Goal: Transaction & Acquisition: Purchase product/service

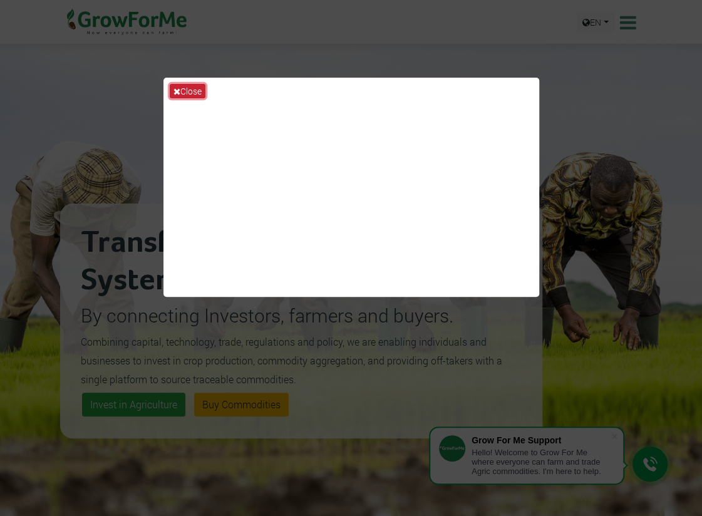
click at [179, 94] on icon at bounding box center [177, 91] width 7 height 9
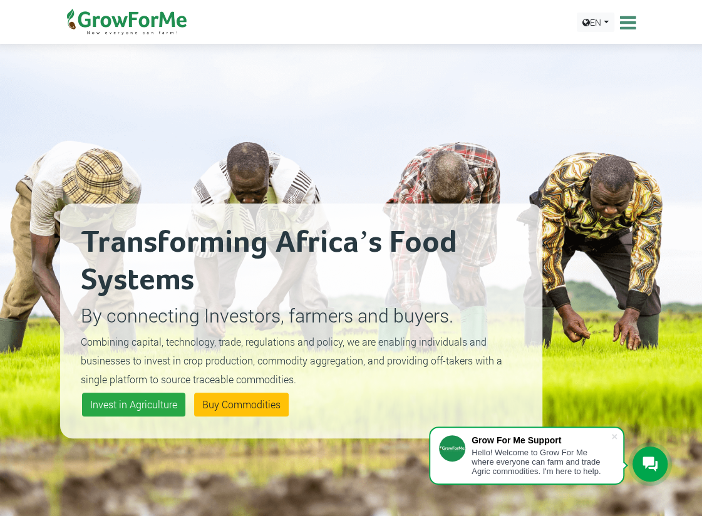
click at [361, 289] on h2 "Transforming Africa’s Food Systems" at bounding box center [301, 261] width 441 height 75
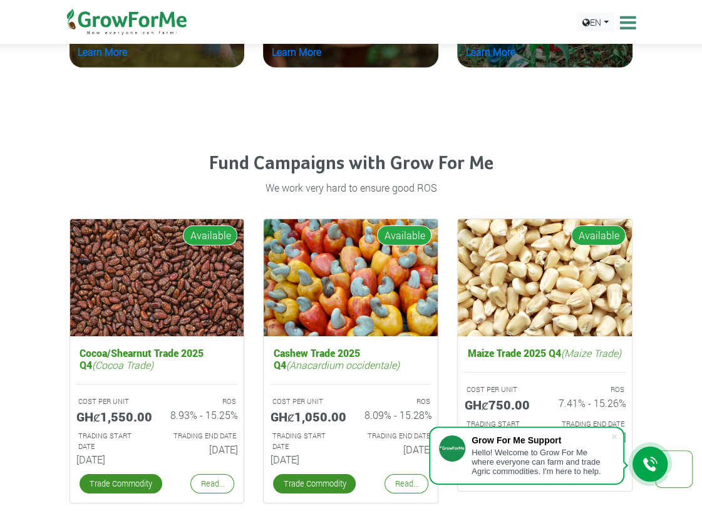
scroll to position [1711, 0]
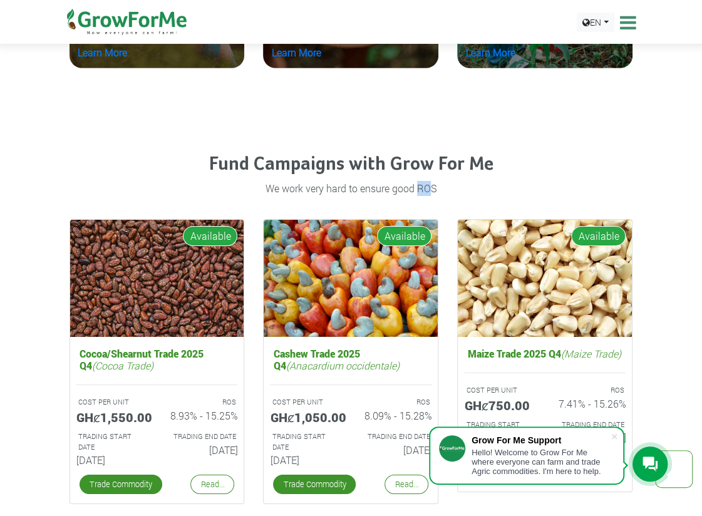
drag, startPoint x: 434, startPoint y: 182, endPoint x: 418, endPoint y: 187, distance: 16.4
click at [418, 187] on p "We work very hard to ensure good ROS" at bounding box center [351, 188] width 560 height 15
drag, startPoint x: 436, startPoint y: 189, endPoint x: 418, endPoint y: 188, distance: 17.6
click at [418, 188] on p "We work very hard to ensure good ROS" at bounding box center [351, 188] width 560 height 15
copy p "ROS"
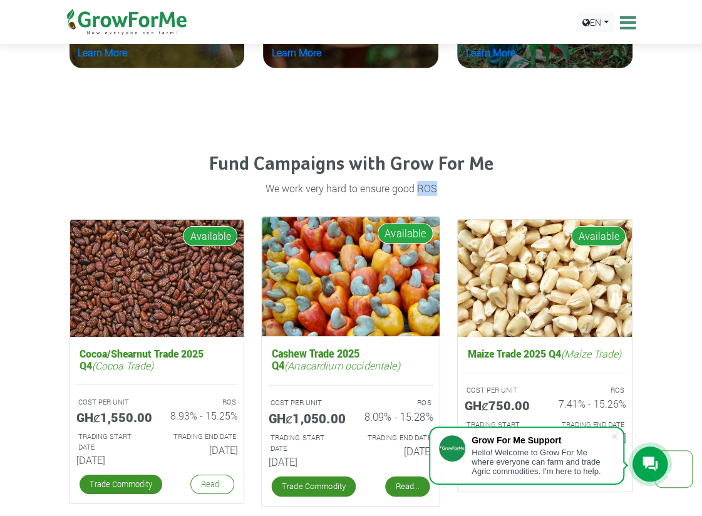
click at [401, 477] on link "Read..." at bounding box center [408, 487] width 44 height 20
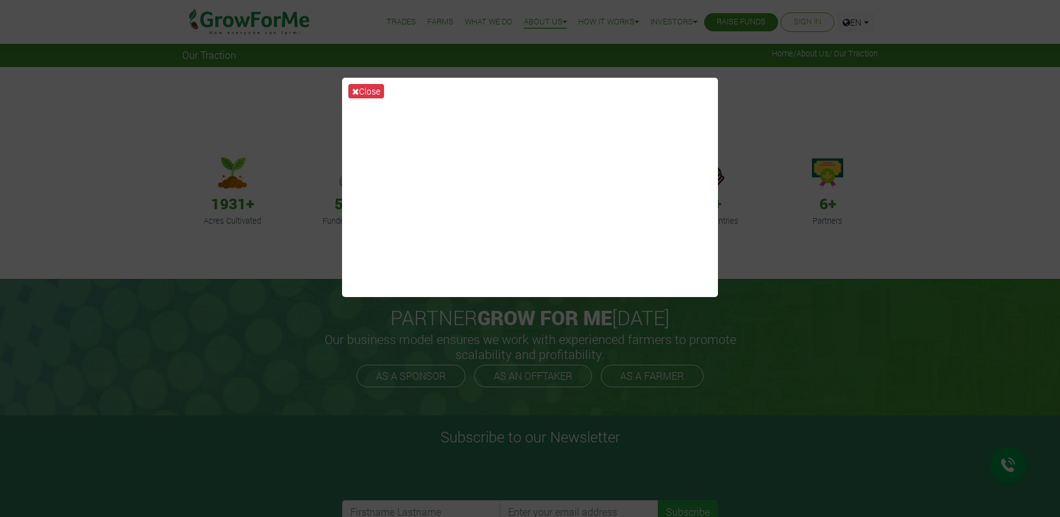
click at [229, 169] on div "Close" at bounding box center [530, 258] width 1060 height 517
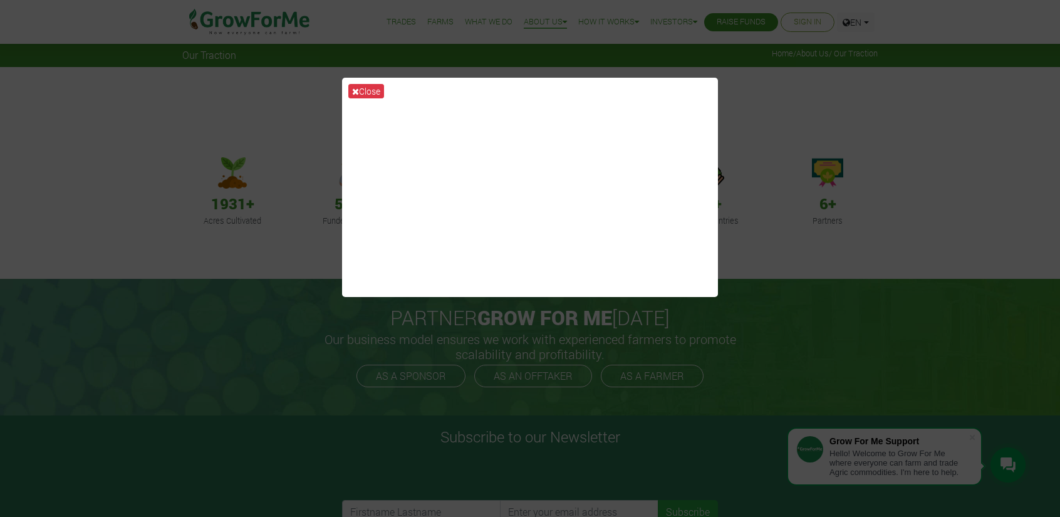
click at [872, 276] on div "Close" at bounding box center [530, 258] width 1060 height 517
click at [358, 90] on button "Close" at bounding box center [366, 91] width 36 height 14
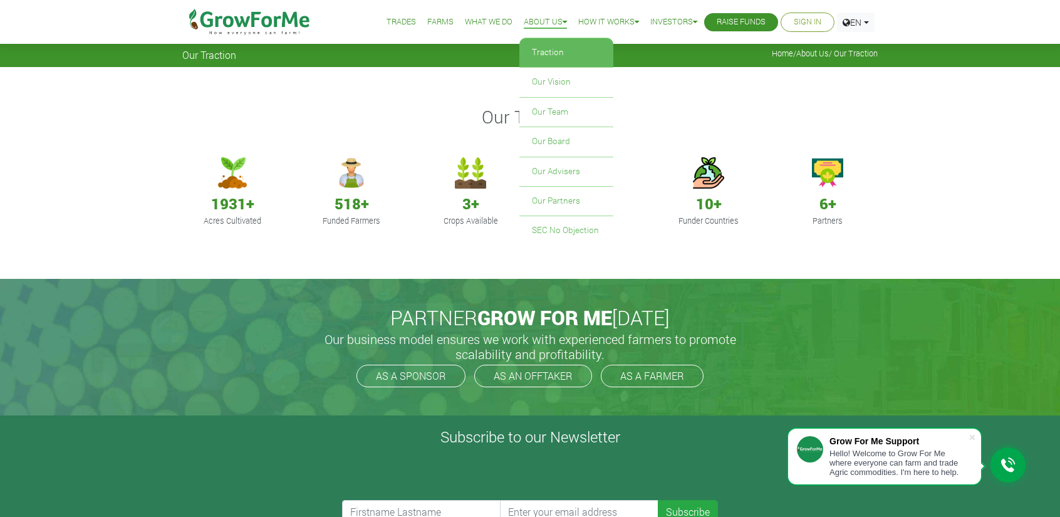
click at [546, 24] on link "About Us" at bounding box center [545, 22] width 43 height 13
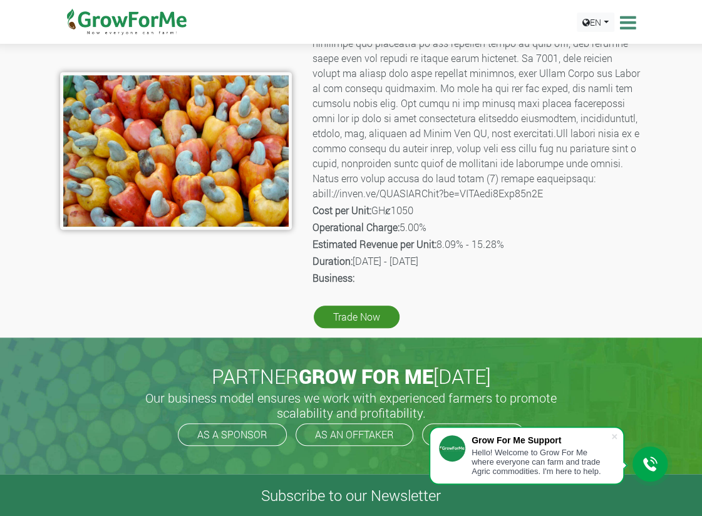
scroll to position [205, 0]
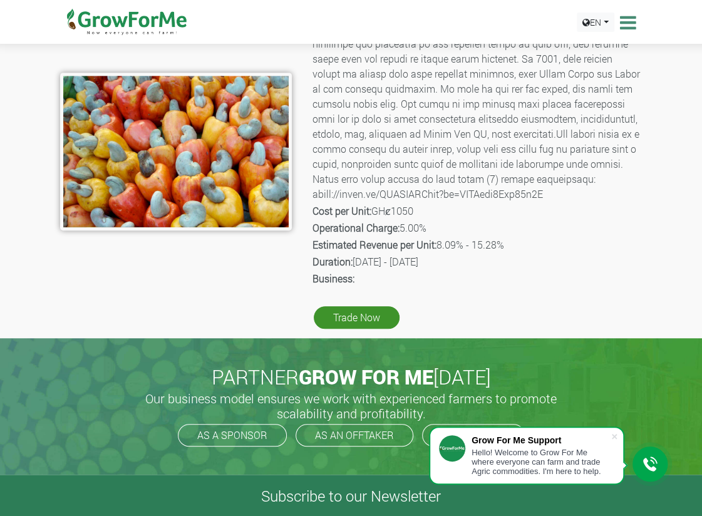
click at [451, 245] on p "Estimated Revenue per Unit: 8.09% - 15.28%" at bounding box center [477, 244] width 328 height 15
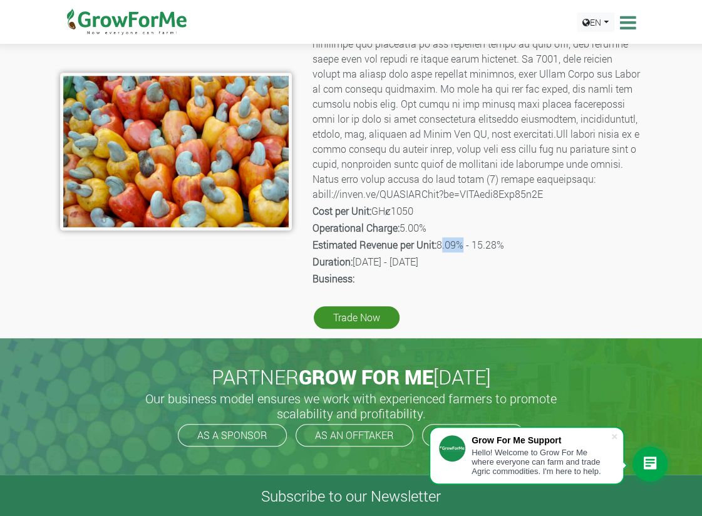
click at [451, 245] on p "Estimated Revenue per Unit: 8.09% - 15.28%" at bounding box center [477, 244] width 328 height 15
click at [365, 262] on p "Duration: 01st Oct 2025 - 31st Mar 2026" at bounding box center [477, 261] width 328 height 15
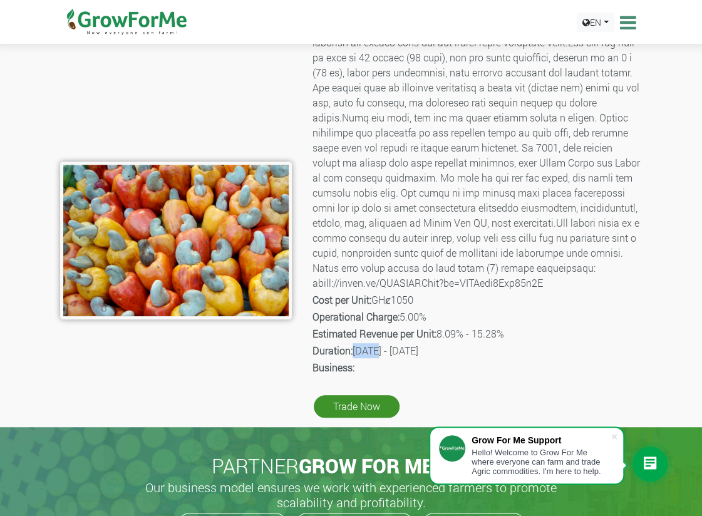
scroll to position [116, 0]
